Goal: Answer question/provide support: Share knowledge or assist other users

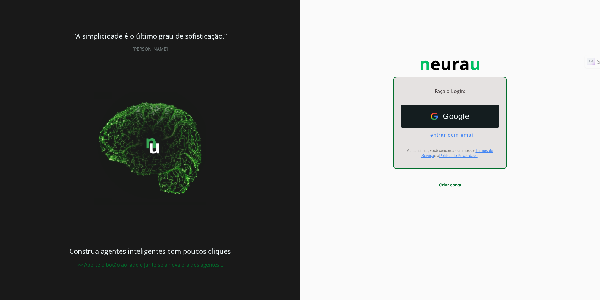
click at [441, 136] on span "entrar com email" at bounding box center [450, 135] width 50 height 6
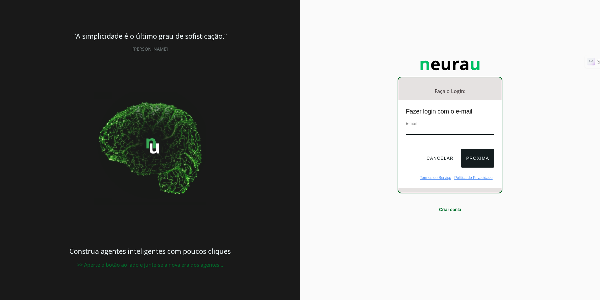
click at [445, 127] on input "email" at bounding box center [450, 130] width 88 height 8
type input "[EMAIL_ADDRESS][DOMAIN_NAME]"
click at [476, 160] on button "Próxima" at bounding box center [477, 158] width 33 height 19
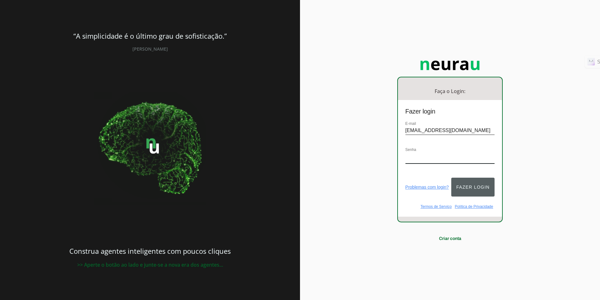
click at [472, 181] on button "Fazer login" at bounding box center [473, 186] width 43 height 19
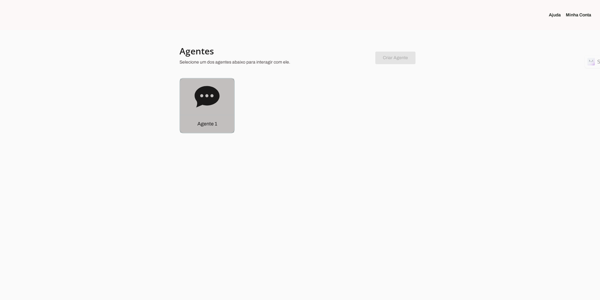
click at [205, 97] on icon at bounding box center [207, 96] width 25 height 21
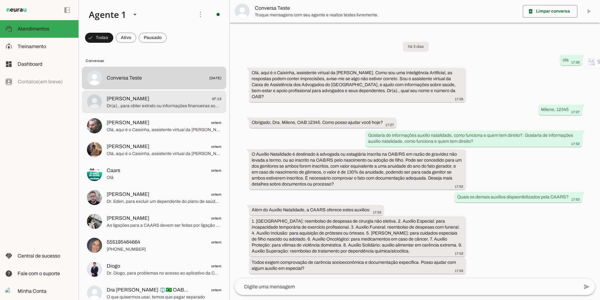
click at [142, 106] on span "Dr(a)., para obter extrato ou informações financeiras sobre pagamentos de plano…" at bounding box center [164, 106] width 115 height 6
